Goal: Navigation & Orientation: Find specific page/section

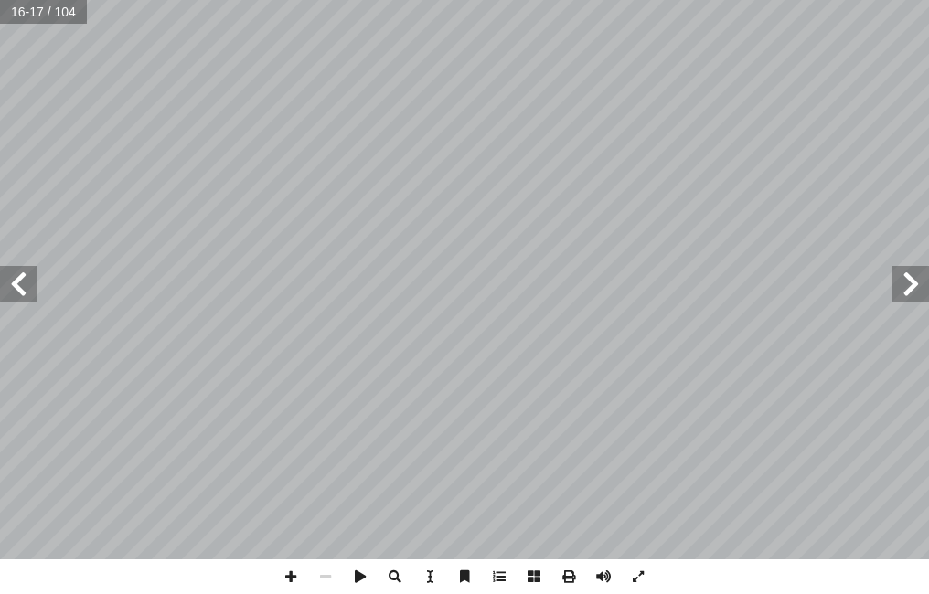
click at [19, 291] on span at bounding box center [18, 284] width 37 height 37
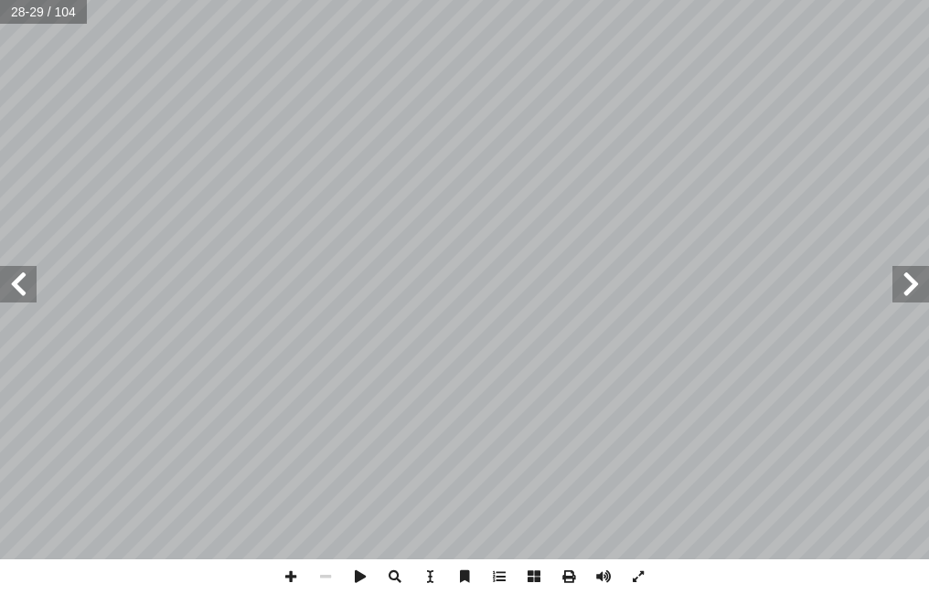
click at [19, 291] on span at bounding box center [18, 284] width 37 height 37
click at [909, 278] on span at bounding box center [910, 284] width 37 height 37
click at [18, 282] on span at bounding box center [18, 284] width 37 height 37
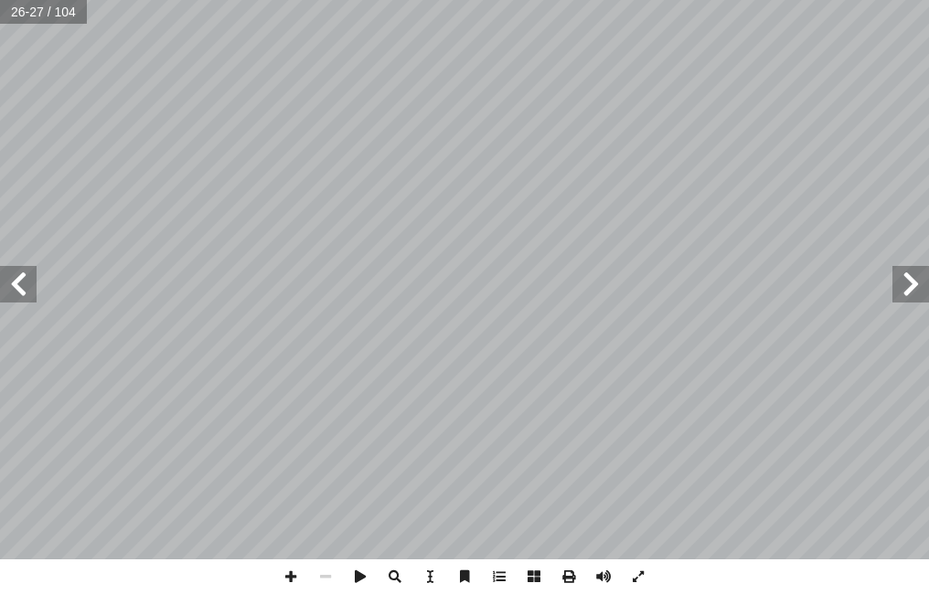
click at [18, 282] on span at bounding box center [18, 284] width 37 height 37
click at [8, 279] on span at bounding box center [18, 284] width 37 height 37
click at [5, 298] on span at bounding box center [18, 284] width 37 height 37
click at [11, 286] on span at bounding box center [18, 284] width 37 height 37
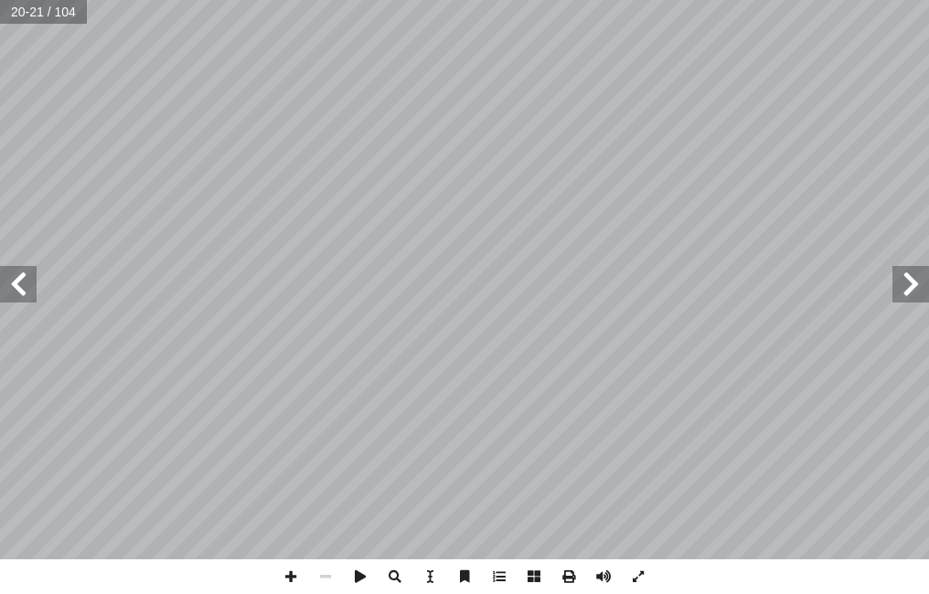
click at [11, 286] on span at bounding box center [18, 284] width 37 height 37
click at [916, 276] on span at bounding box center [910, 284] width 37 height 37
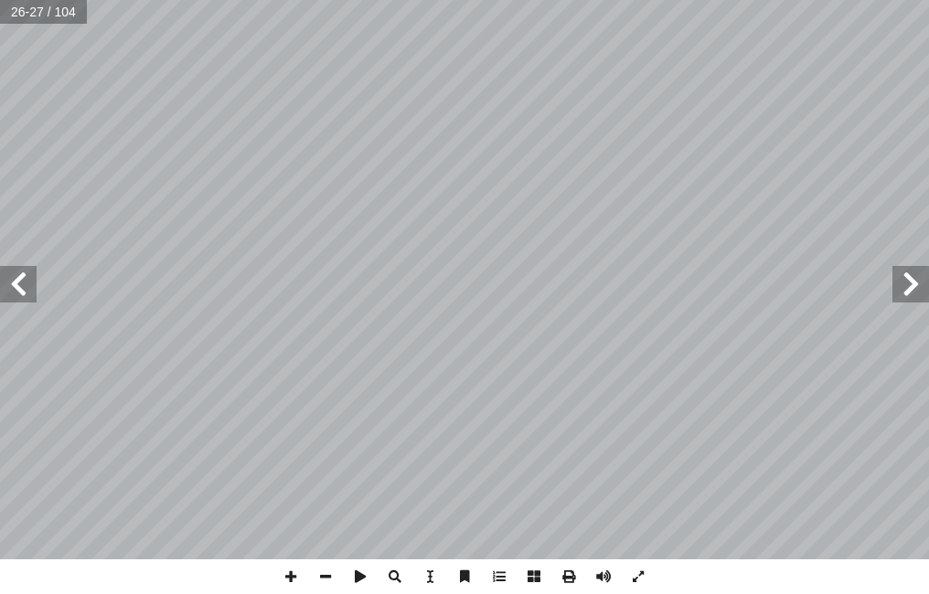
click at [5, 276] on span at bounding box center [18, 284] width 37 height 37
click at [19, 277] on span at bounding box center [18, 284] width 37 height 37
click at [901, 277] on span at bounding box center [910, 284] width 37 height 37
click at [901, 276] on span at bounding box center [910, 284] width 37 height 37
click at [21, 280] on span at bounding box center [18, 284] width 37 height 37
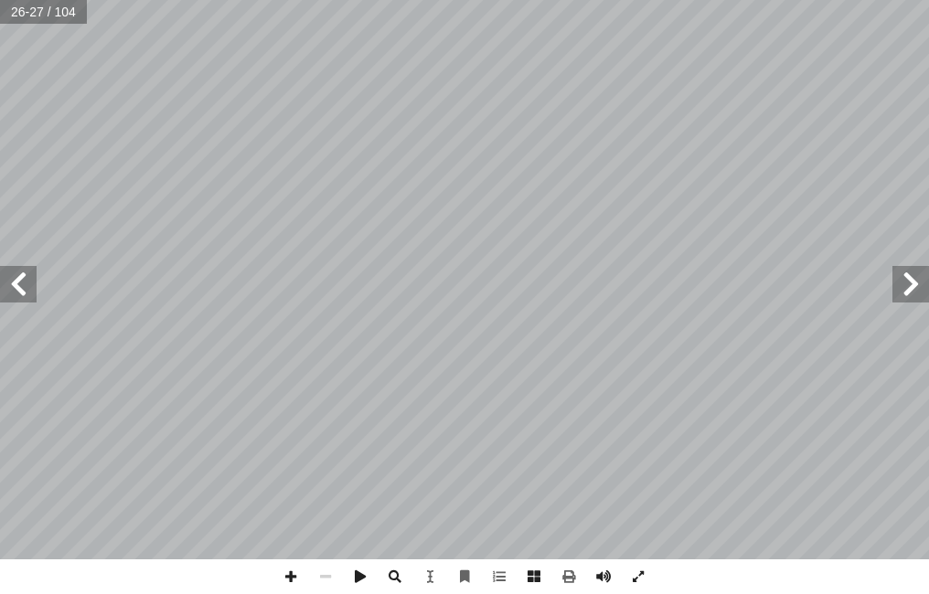
click at [21, 280] on span at bounding box center [18, 284] width 37 height 37
click at [904, 273] on span at bounding box center [910, 284] width 37 height 37
